Goal: Task Accomplishment & Management: Use online tool/utility

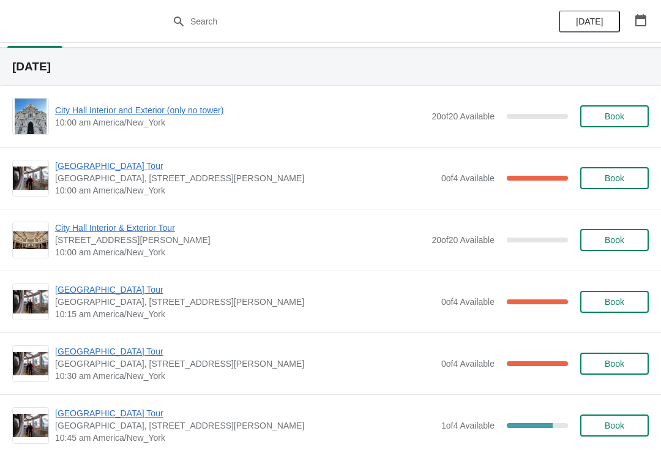
scroll to position [29, 0]
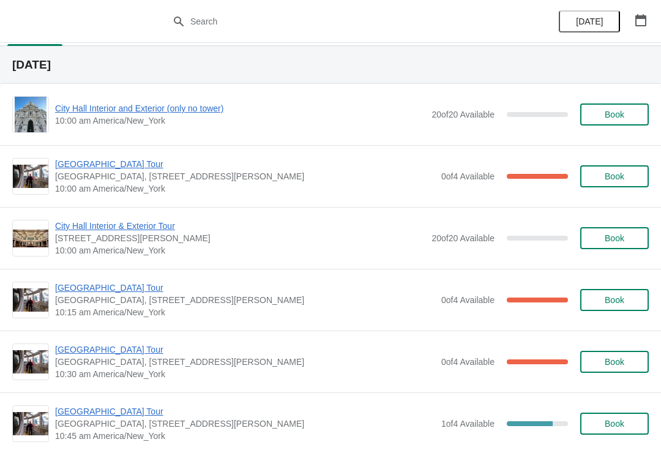
click at [639, 24] on icon "button" at bounding box center [640, 20] width 12 height 12
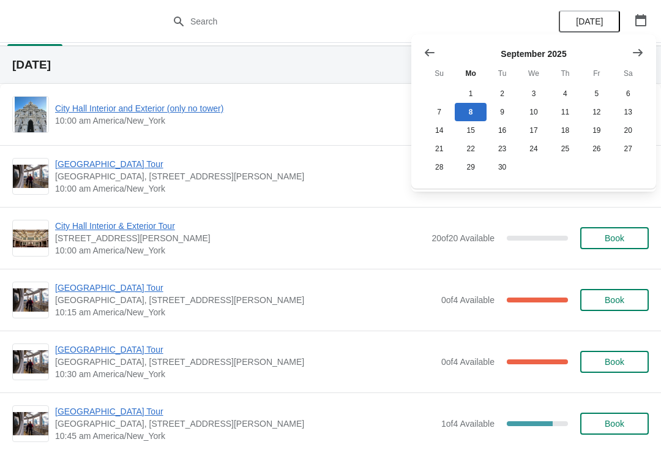
click at [648, 50] on button "Show next month, October 2025" at bounding box center [638, 53] width 22 height 22
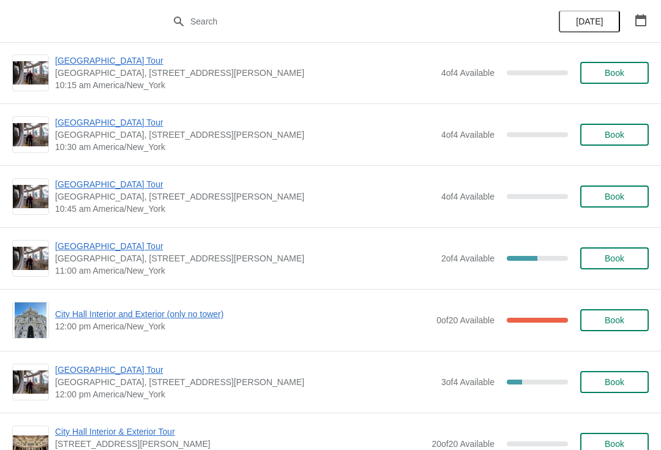
scroll to position [1479, 0]
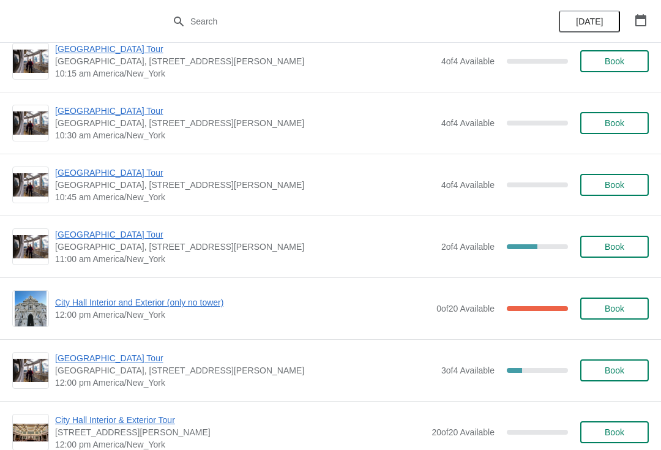
click at [204, 293] on div "City Hall Interior and Exterior (only no tower) 12:00 pm America/New_York 0 of …" at bounding box center [330, 308] width 636 height 37
click at [152, 296] on span "City Hall Interior and Exterior (only no tower)" at bounding box center [242, 302] width 375 height 12
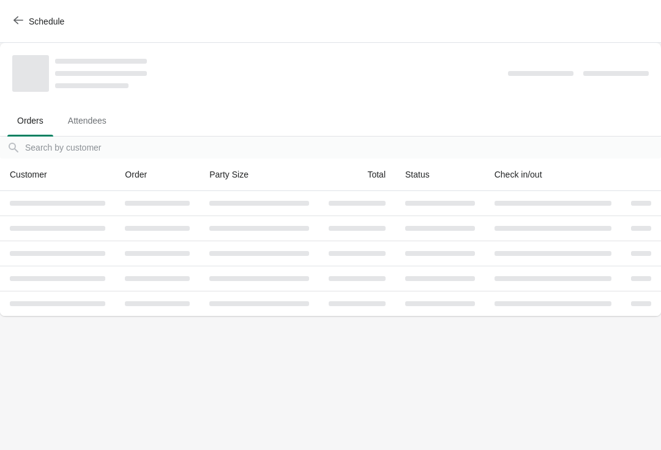
scroll to position [0, 0]
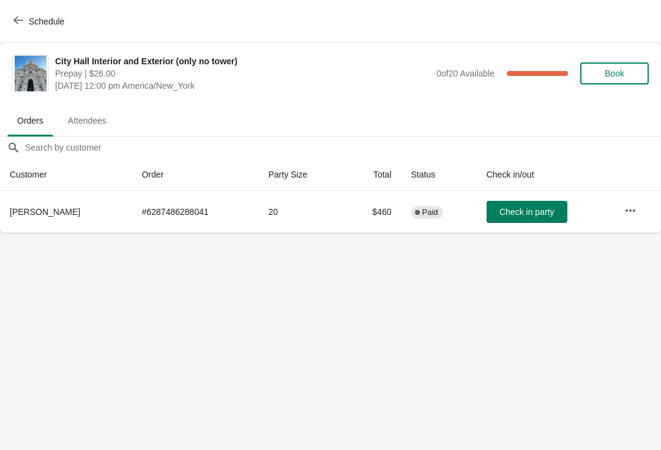
click at [634, 219] on button "button" at bounding box center [630, 210] width 22 height 22
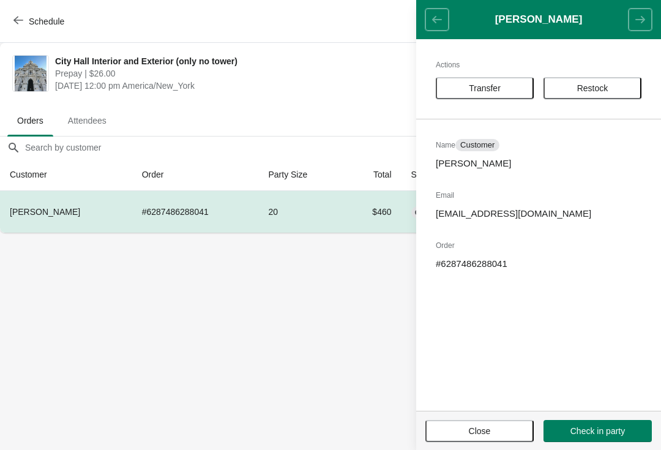
click at [476, 428] on span "Close" at bounding box center [480, 431] width 22 height 10
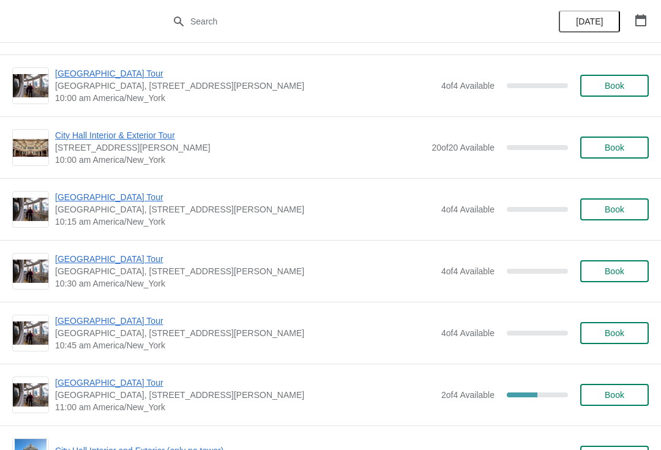
scroll to position [1327, 0]
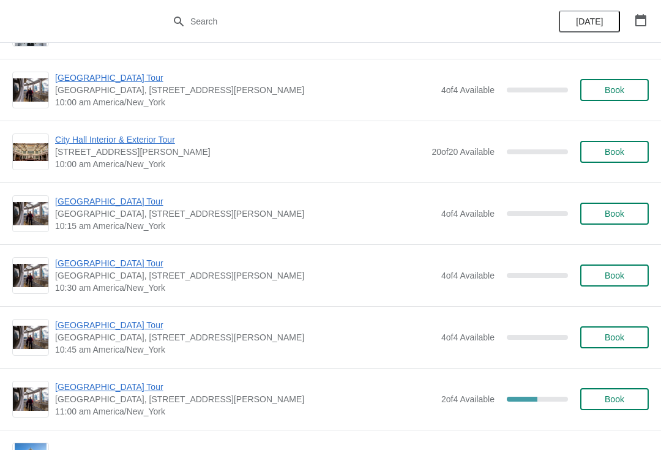
click at [116, 262] on span "[GEOGRAPHIC_DATA] Tour" at bounding box center [245, 263] width 380 height 12
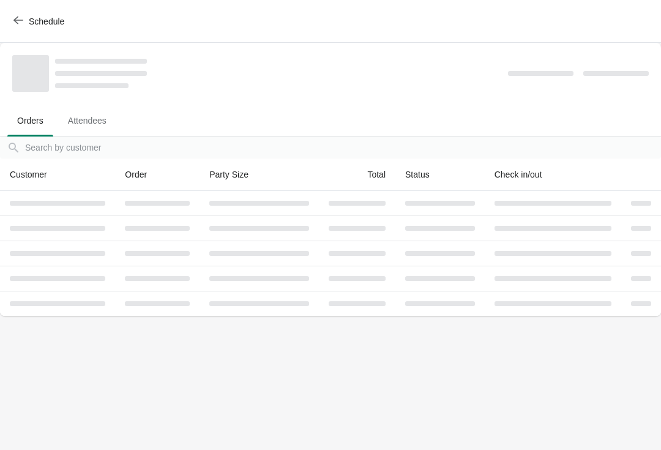
scroll to position [0, 0]
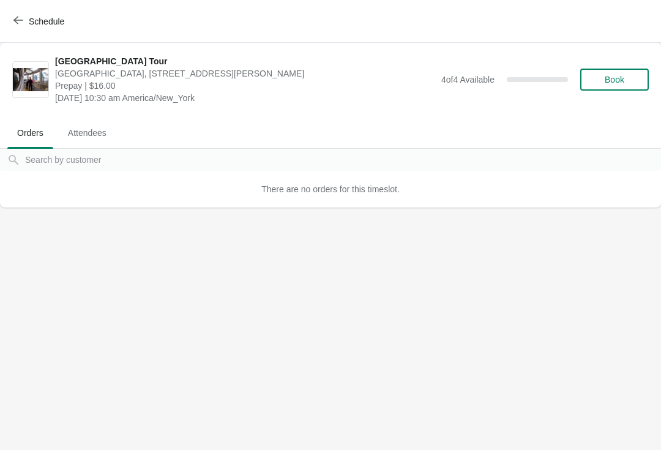
click at [15, 17] on icon "button" at bounding box center [18, 20] width 10 height 10
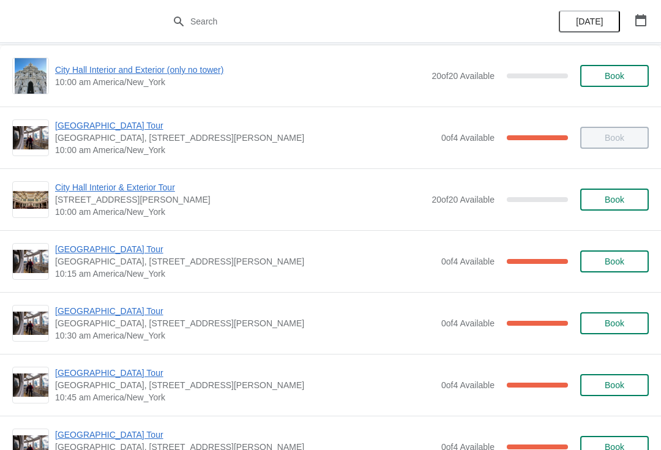
scroll to position [70, 0]
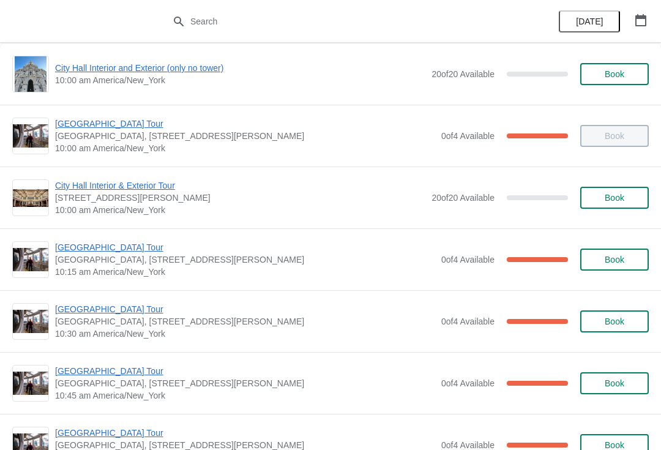
click at [97, 243] on span "[GEOGRAPHIC_DATA] Tour" at bounding box center [245, 247] width 380 height 12
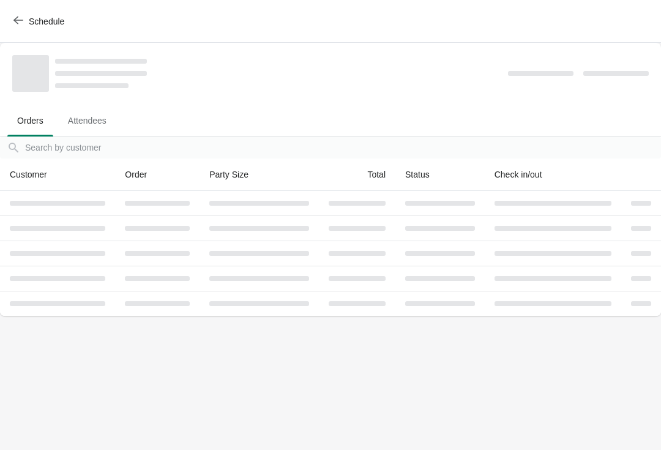
scroll to position [0, 0]
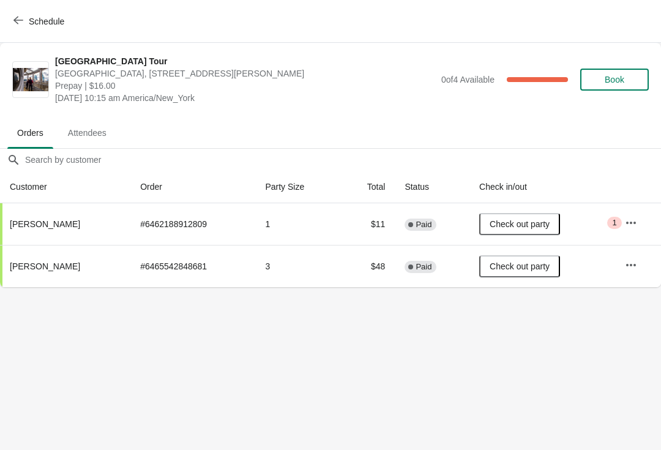
click at [20, 18] on icon "button" at bounding box center [18, 20] width 10 height 10
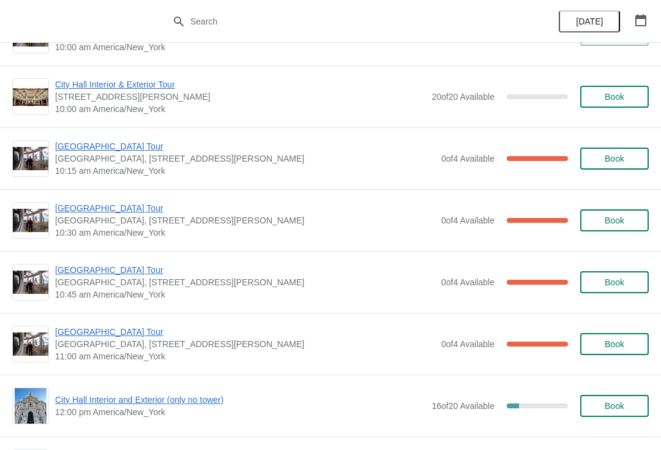
scroll to position [180, 0]
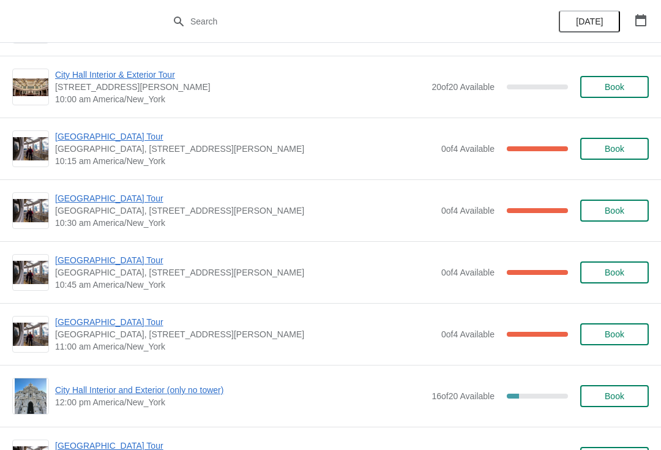
click at [113, 262] on span "[GEOGRAPHIC_DATA] Tour" at bounding box center [245, 260] width 380 height 12
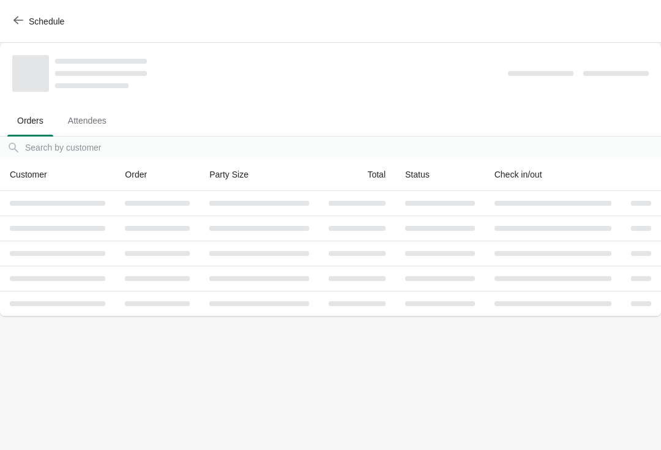
scroll to position [0, 0]
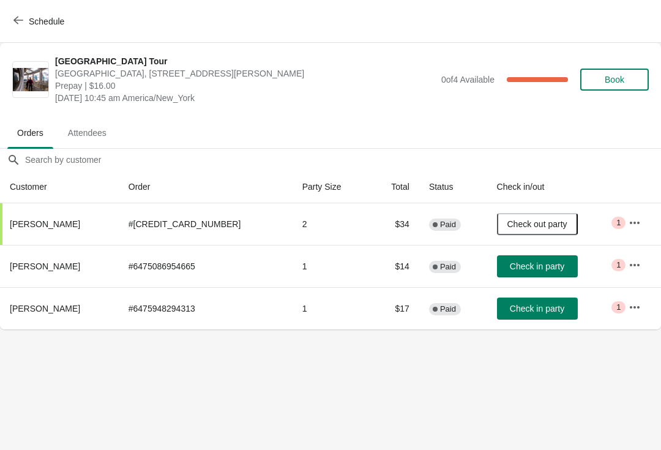
click at [510, 267] on span "Check in party" at bounding box center [537, 266] width 54 height 10
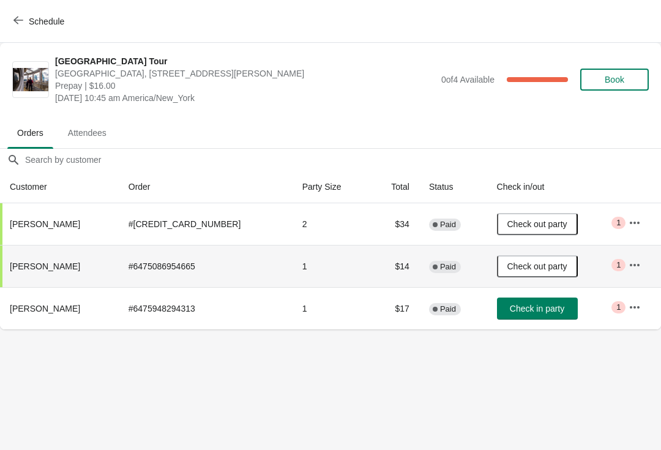
click at [17, 20] on icon "button" at bounding box center [18, 20] width 10 height 10
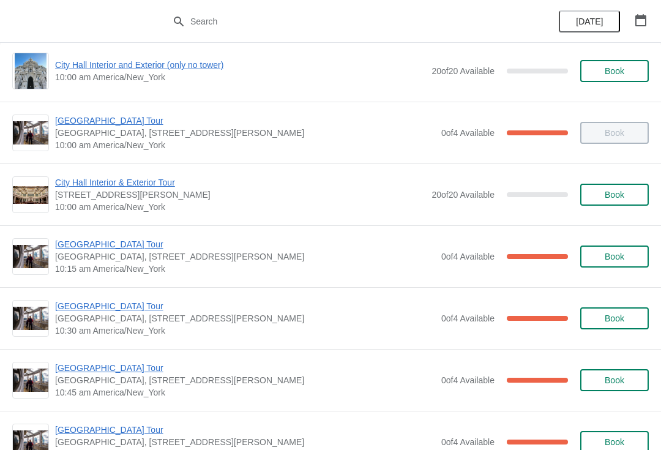
scroll to position [137, 0]
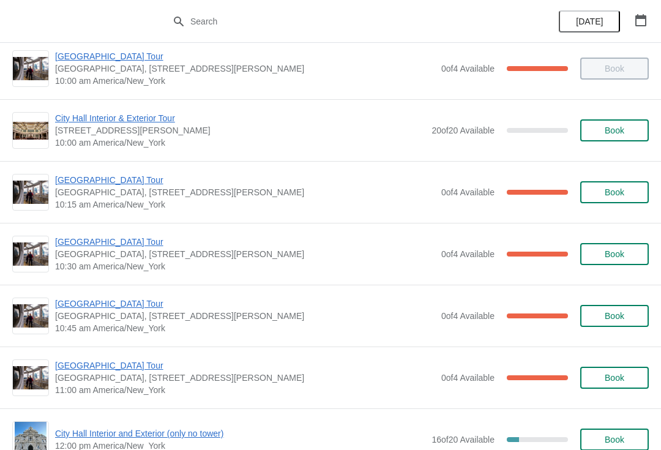
click at [105, 231] on div "City Hall Tower Tour City Hall Visitor Center, 1400 John F Kennedy Boulevard Su…" at bounding box center [330, 254] width 661 height 62
click at [107, 236] on span "[GEOGRAPHIC_DATA] Tour" at bounding box center [245, 242] width 380 height 12
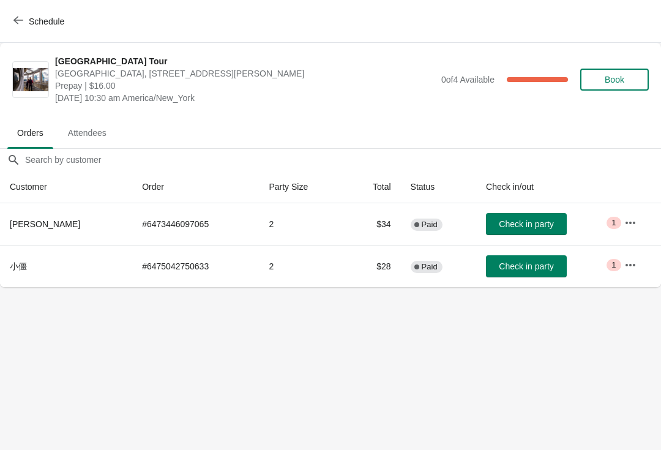
click at [517, 233] on button "Check in party" at bounding box center [526, 224] width 81 height 22
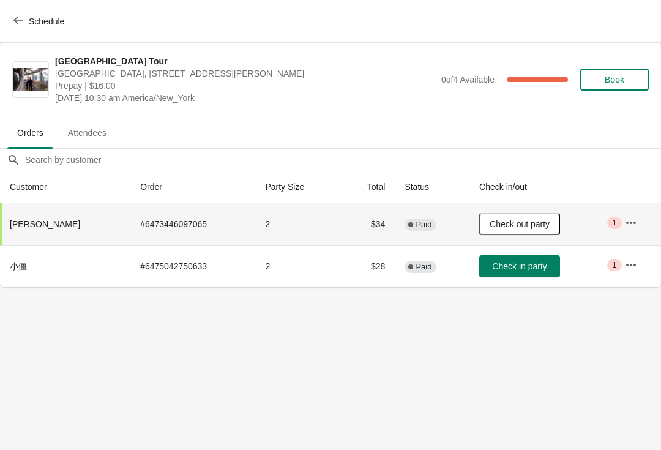
click at [520, 269] on span "Check in party" at bounding box center [519, 266] width 54 height 10
